Goal: Task Accomplishment & Management: Manage account settings

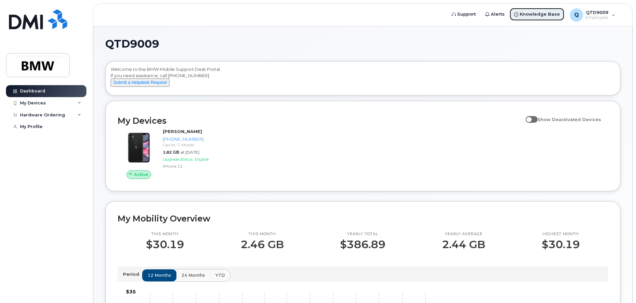
click at [522, 13] on link "Knowledge Base" at bounding box center [536, 14] width 55 height 13
click at [611, 16] on div "Q QTD9009 Employee" at bounding box center [592, 14] width 55 height 13
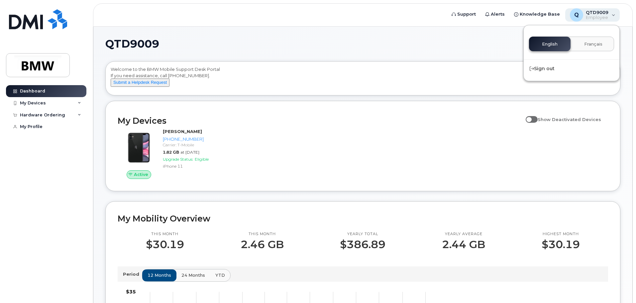
click at [611, 16] on div "Q QTD9009 Employee" at bounding box center [592, 14] width 55 height 13
click at [284, 47] on h1 "QTD9009" at bounding box center [360, 44] width 511 height 11
click at [76, 103] on div "My Devices" at bounding box center [46, 103] width 80 height 12
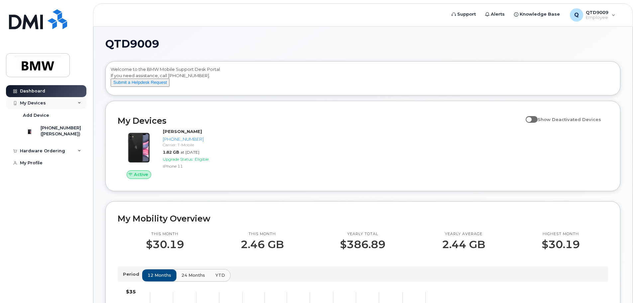
click at [76, 103] on div "My Devices" at bounding box center [46, 103] width 80 height 12
click at [67, 116] on div "Hardware Ordering" at bounding box center [46, 115] width 80 height 12
click at [28, 125] on div "My Profile" at bounding box center [31, 126] width 23 height 5
